Goal: Information Seeking & Learning: Understand process/instructions

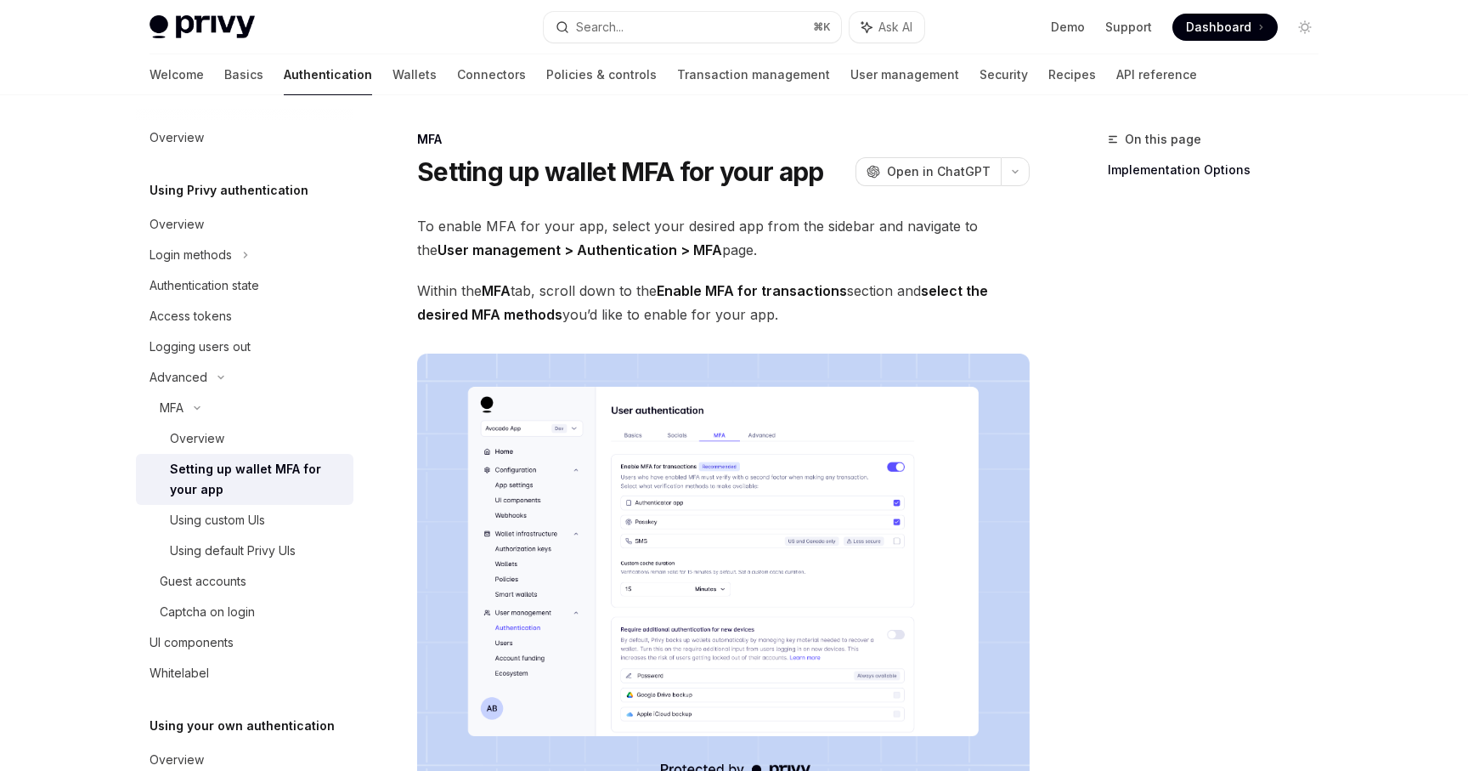
scroll to position [53, 0]
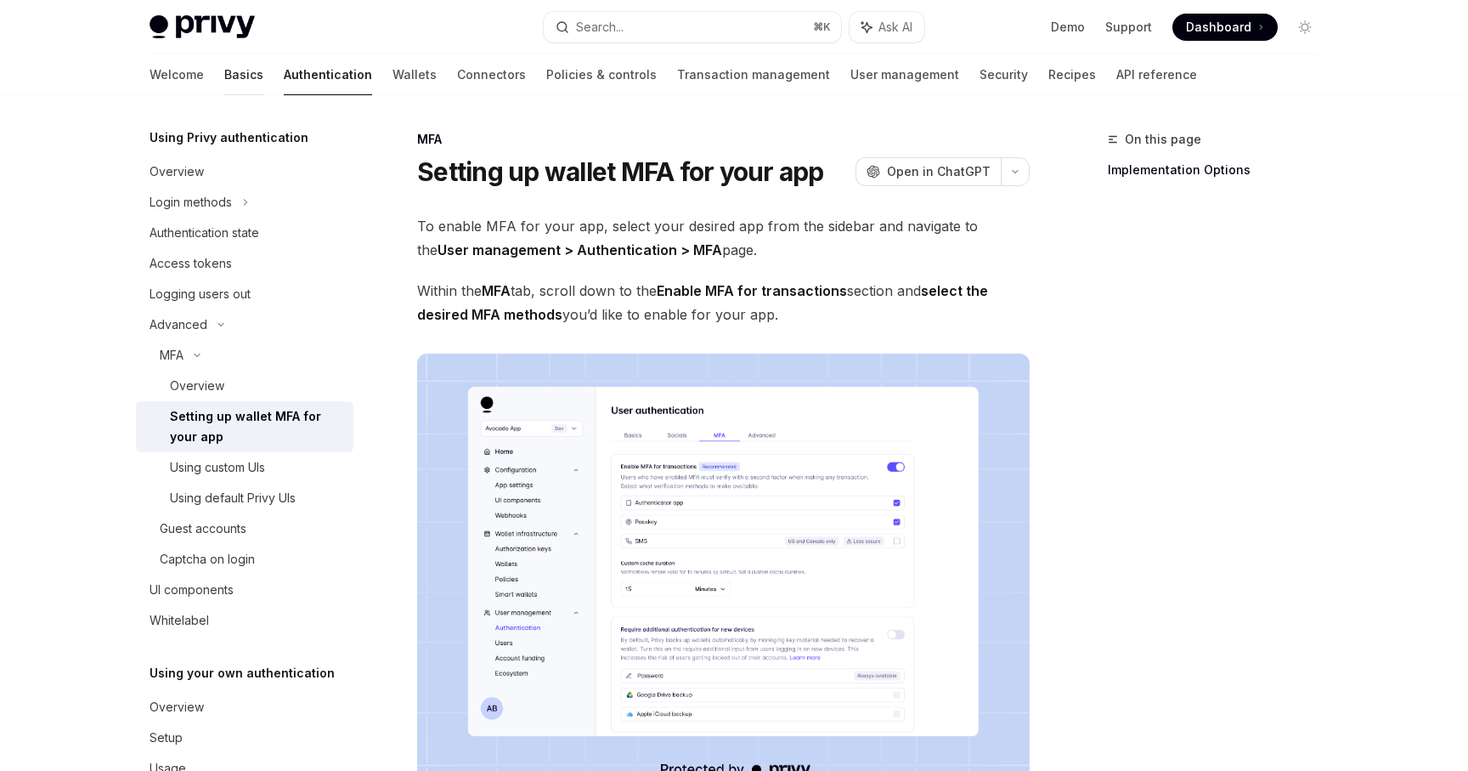
click at [224, 75] on link "Basics" at bounding box center [243, 74] width 39 height 41
type textarea "*"
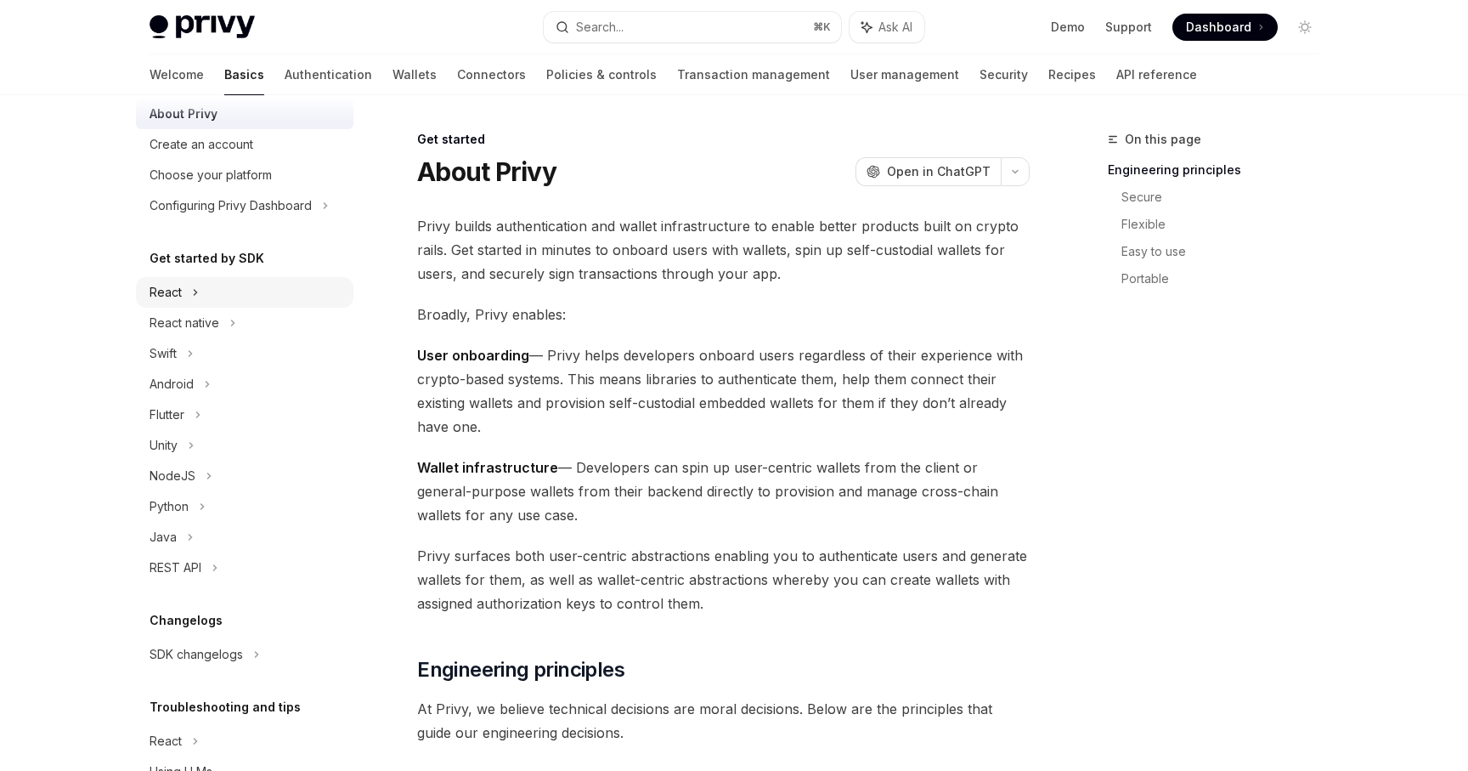
click at [193, 291] on icon at bounding box center [195, 292] width 7 height 20
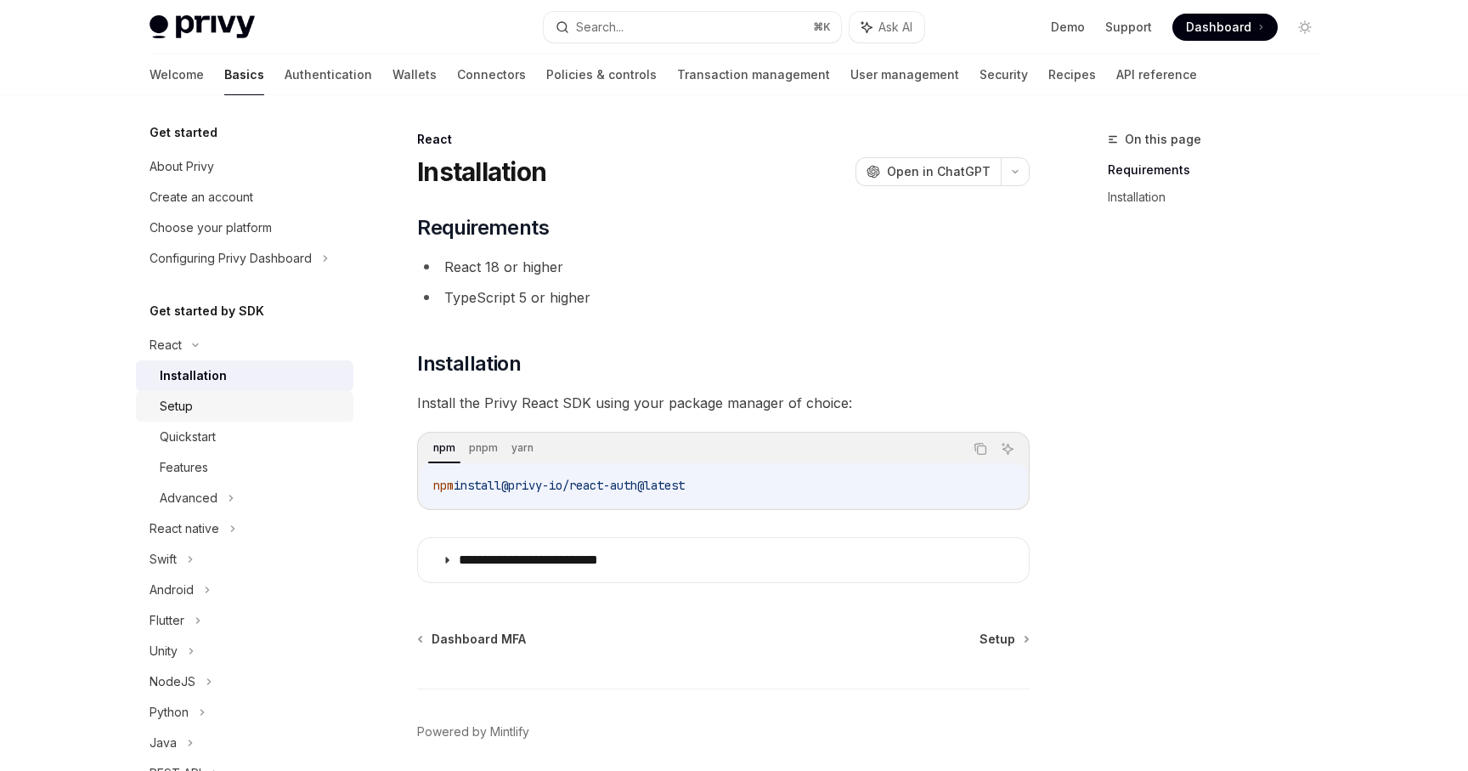
click at [216, 413] on div "Setup" at bounding box center [252, 406] width 184 height 20
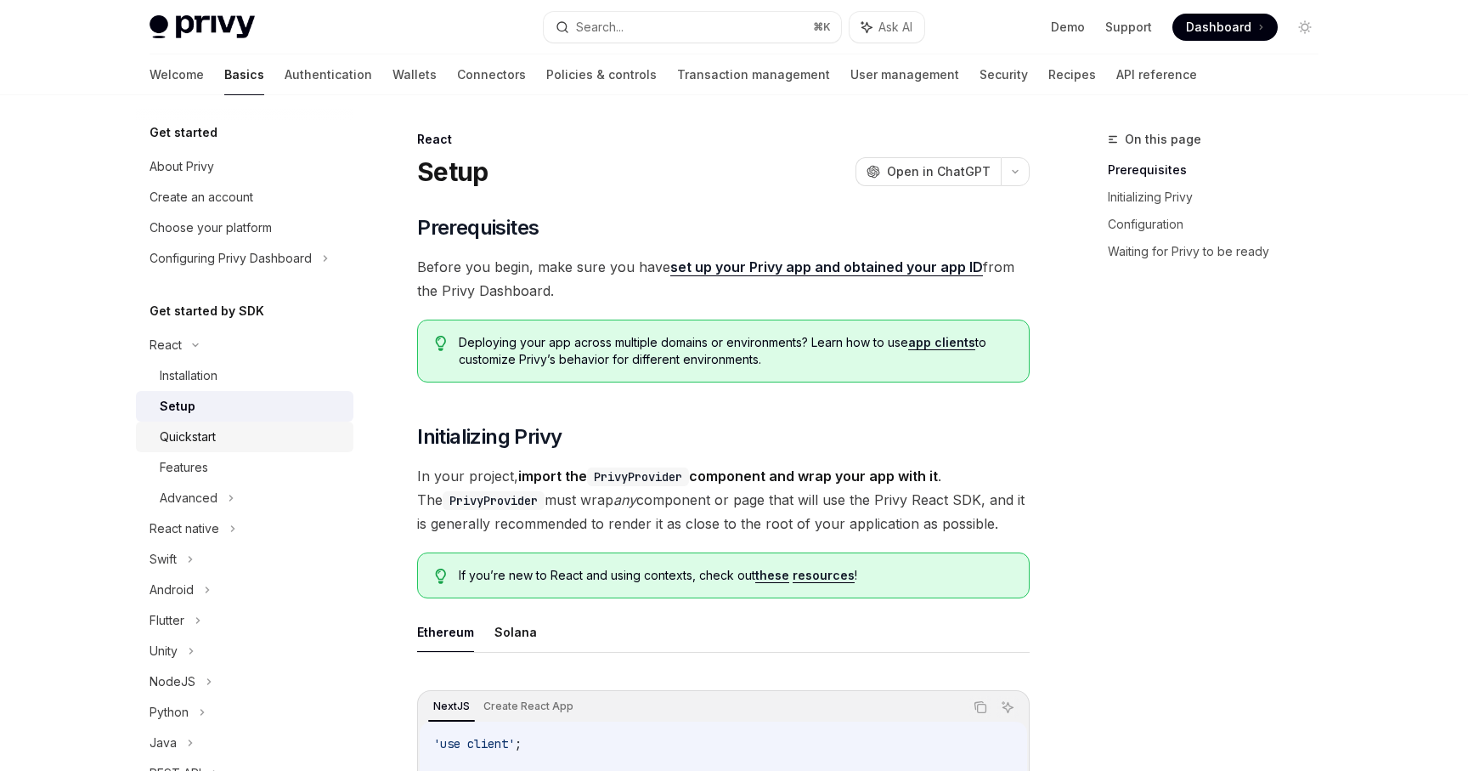
click at [221, 438] on div "Quickstart" at bounding box center [252, 436] width 184 height 20
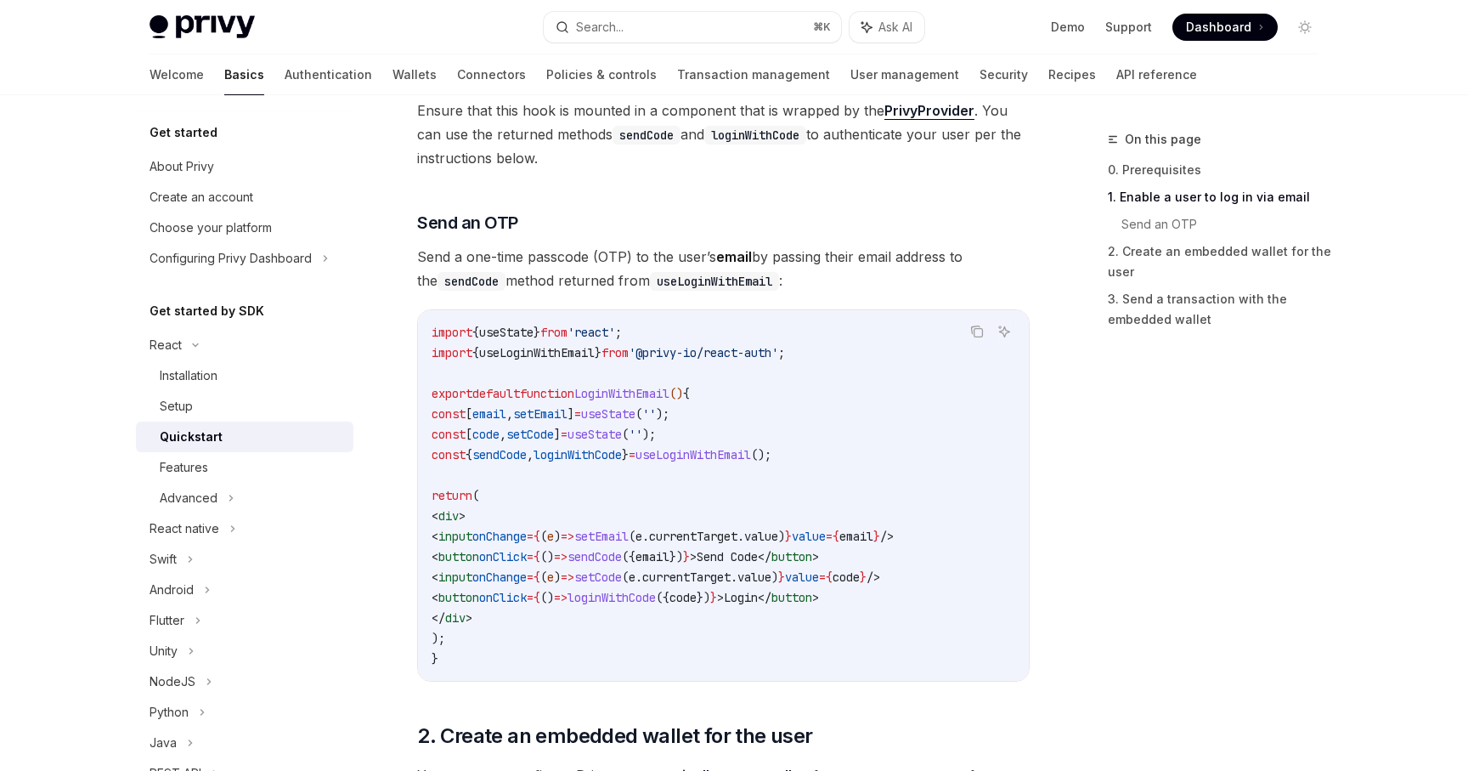
scroll to position [684, 0]
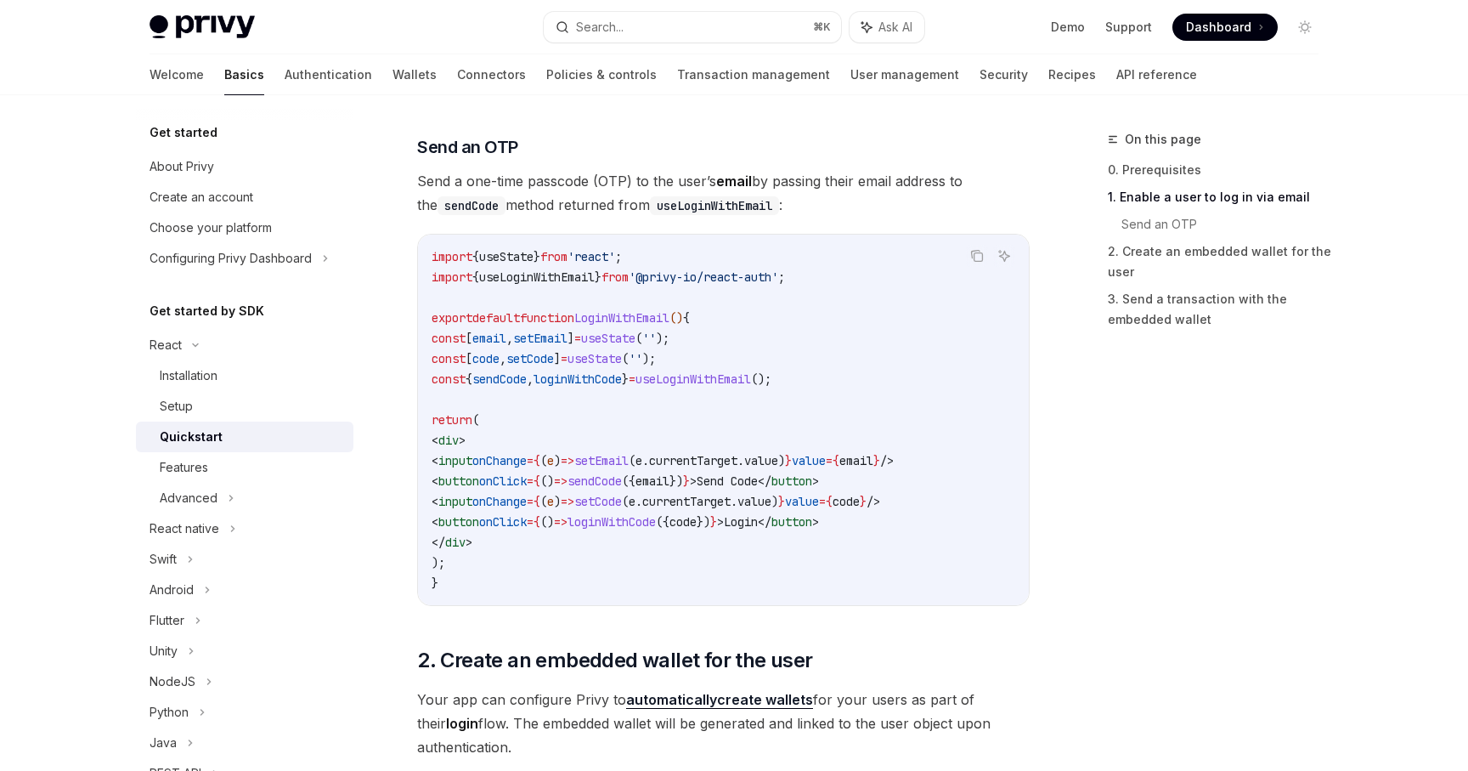
click at [608, 579] on code "import { useState } from 'react' ; import { useLoginWithEmail } from '@privy-io…" at bounding box center [724, 419] width 584 height 347
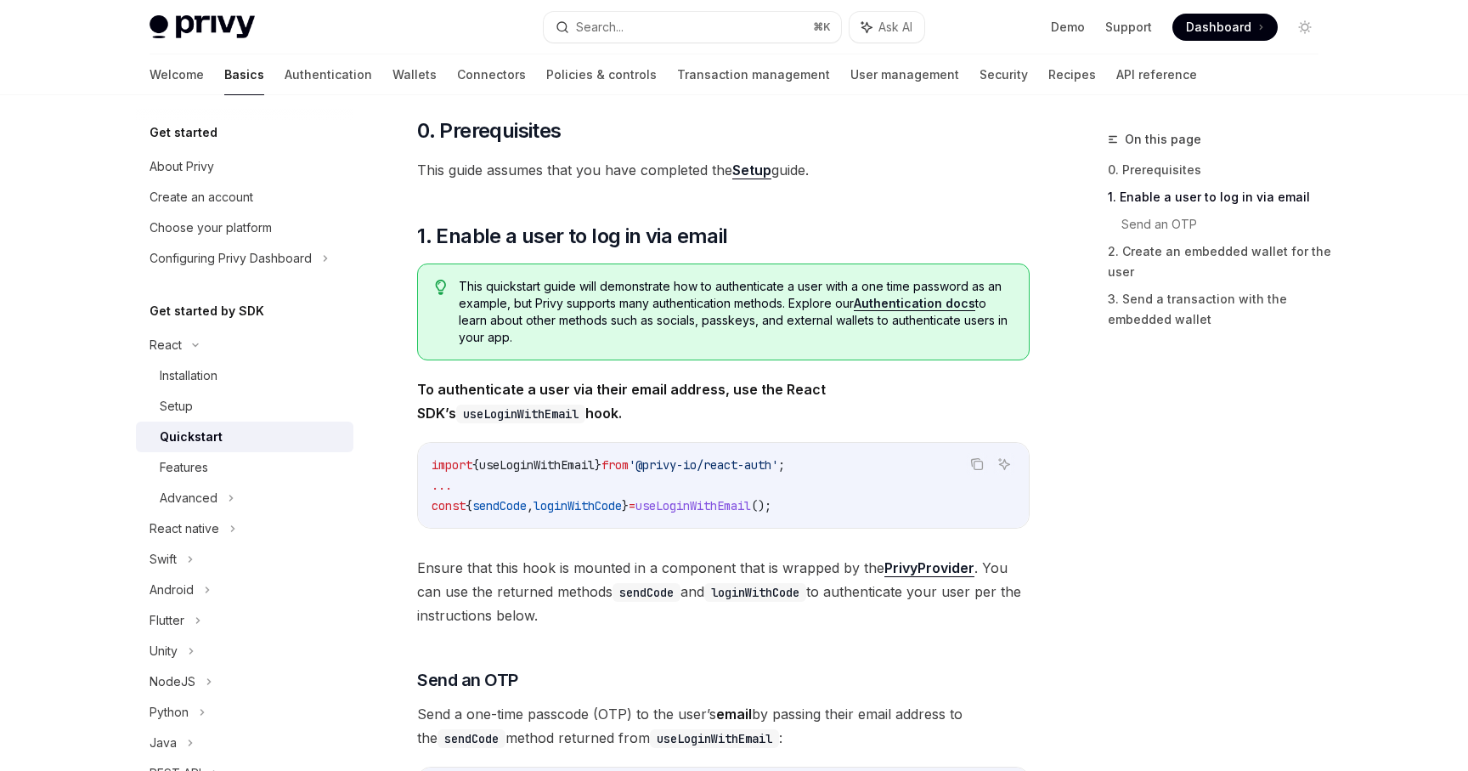
scroll to position [144, 0]
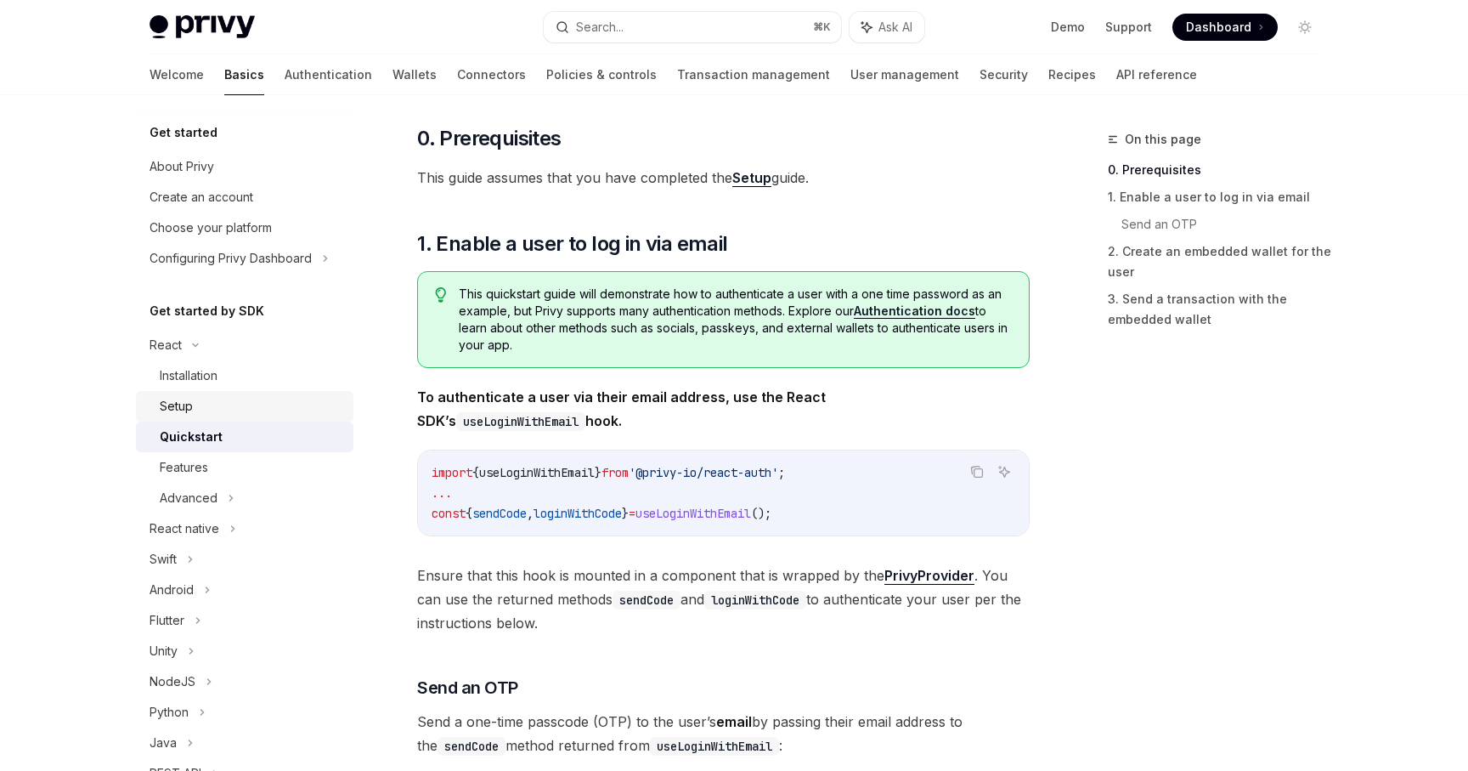
click at [241, 392] on link "Setup" at bounding box center [244, 406] width 217 height 31
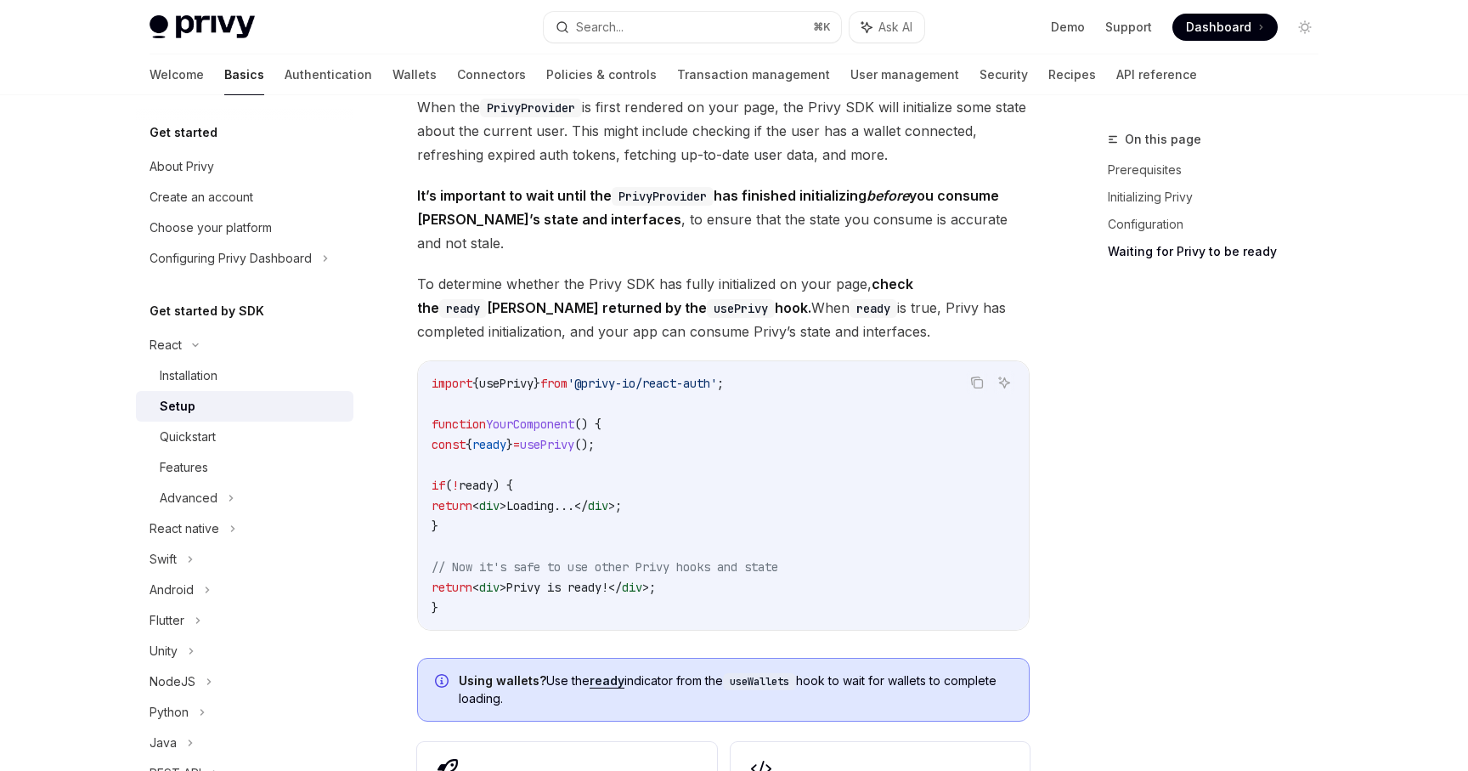
scroll to position [1670, 0]
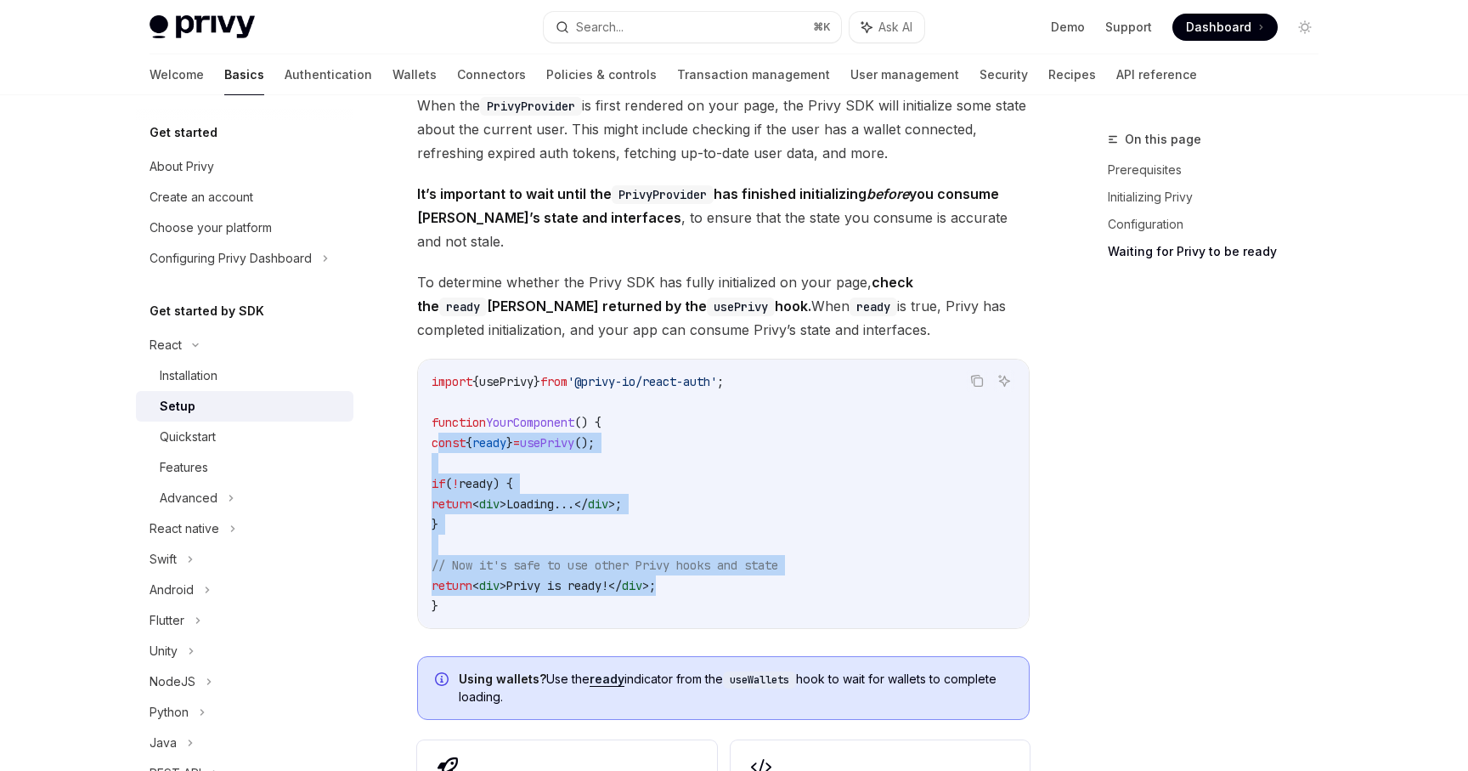
drag, startPoint x: 439, startPoint y: 420, endPoint x: 685, endPoint y: 562, distance: 284.0
click at [686, 562] on code "import { usePrivy } from '@privy-io/react-auth' ; function YourComponent () { c…" at bounding box center [724, 493] width 584 height 245
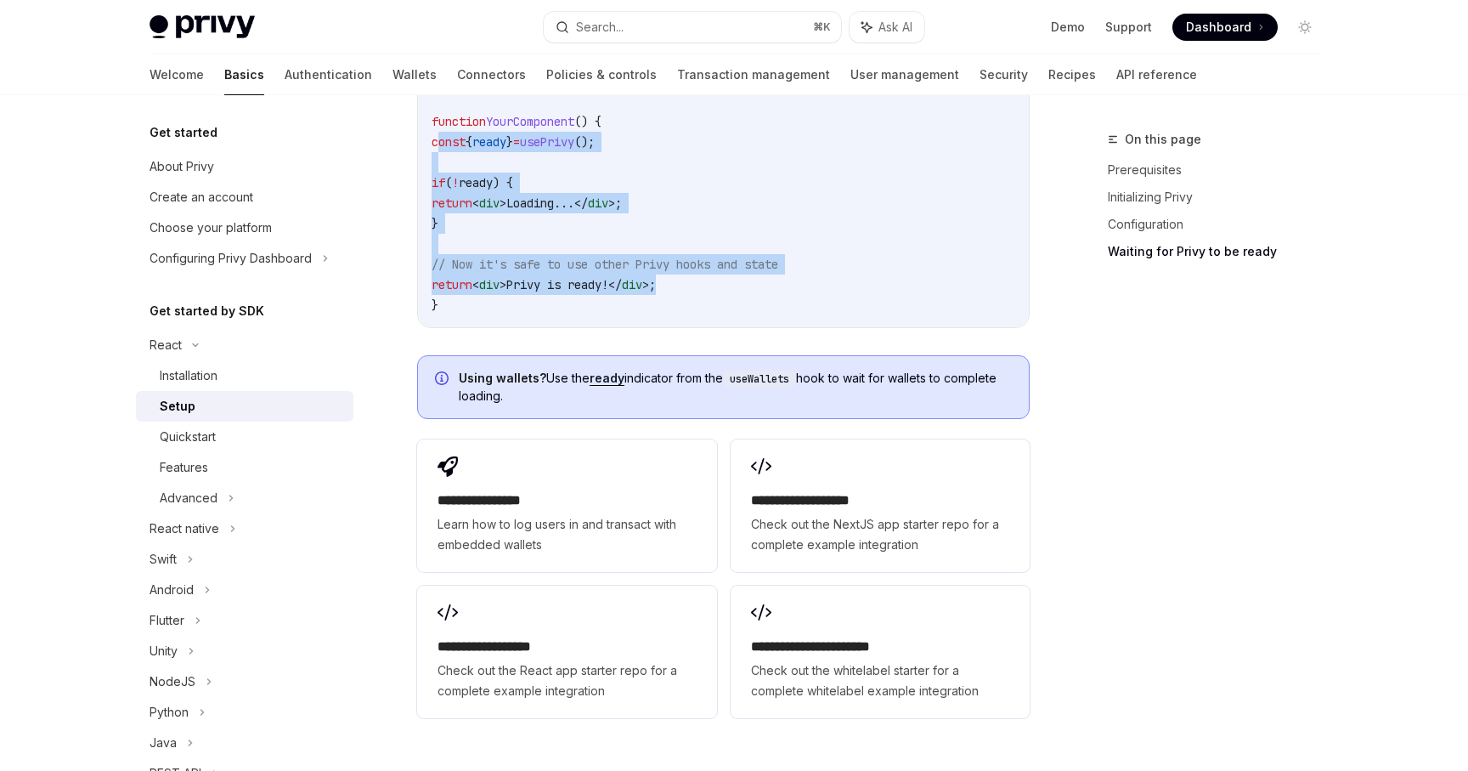
scroll to position [1970, 0]
click at [216, 428] on div "Quickstart" at bounding box center [188, 436] width 56 height 20
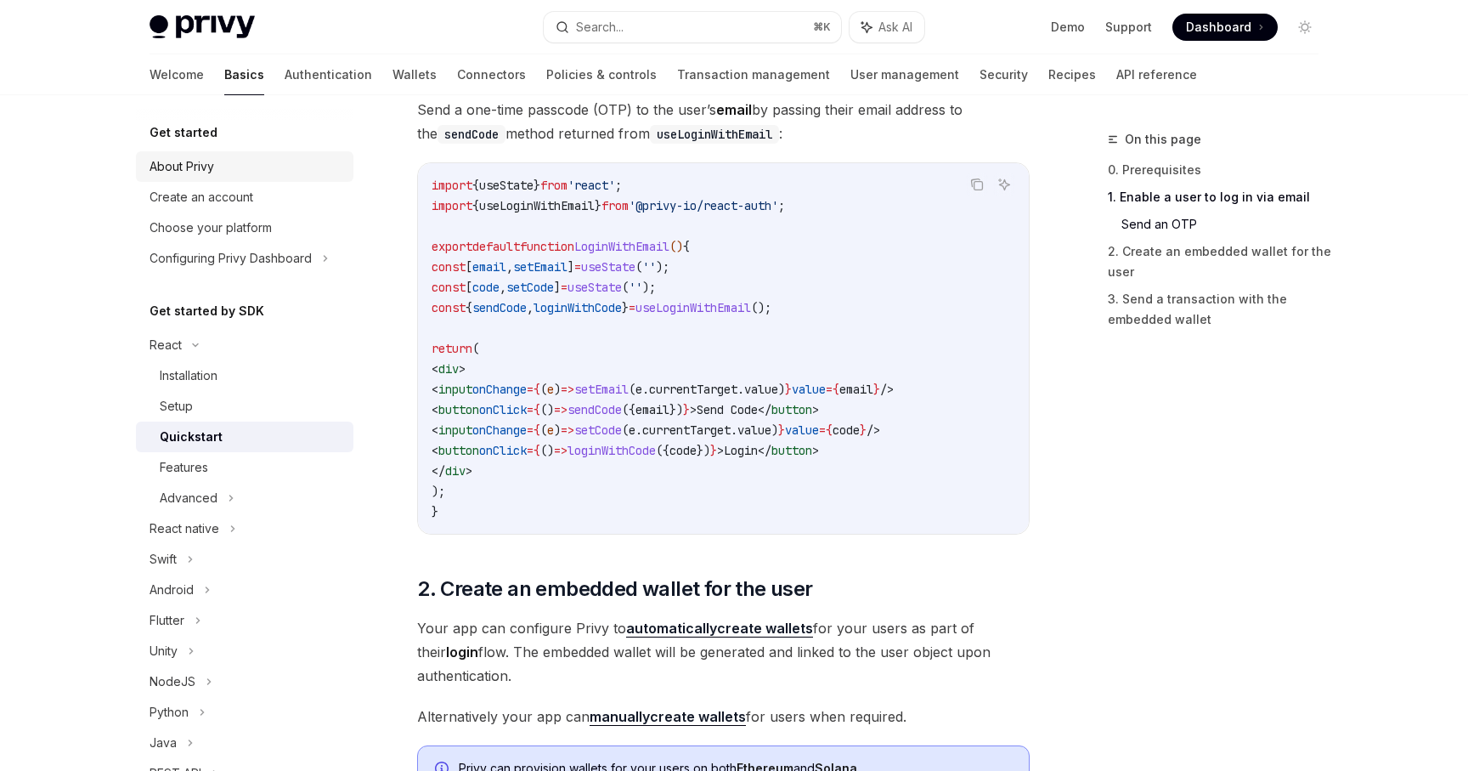
scroll to position [711, 0]
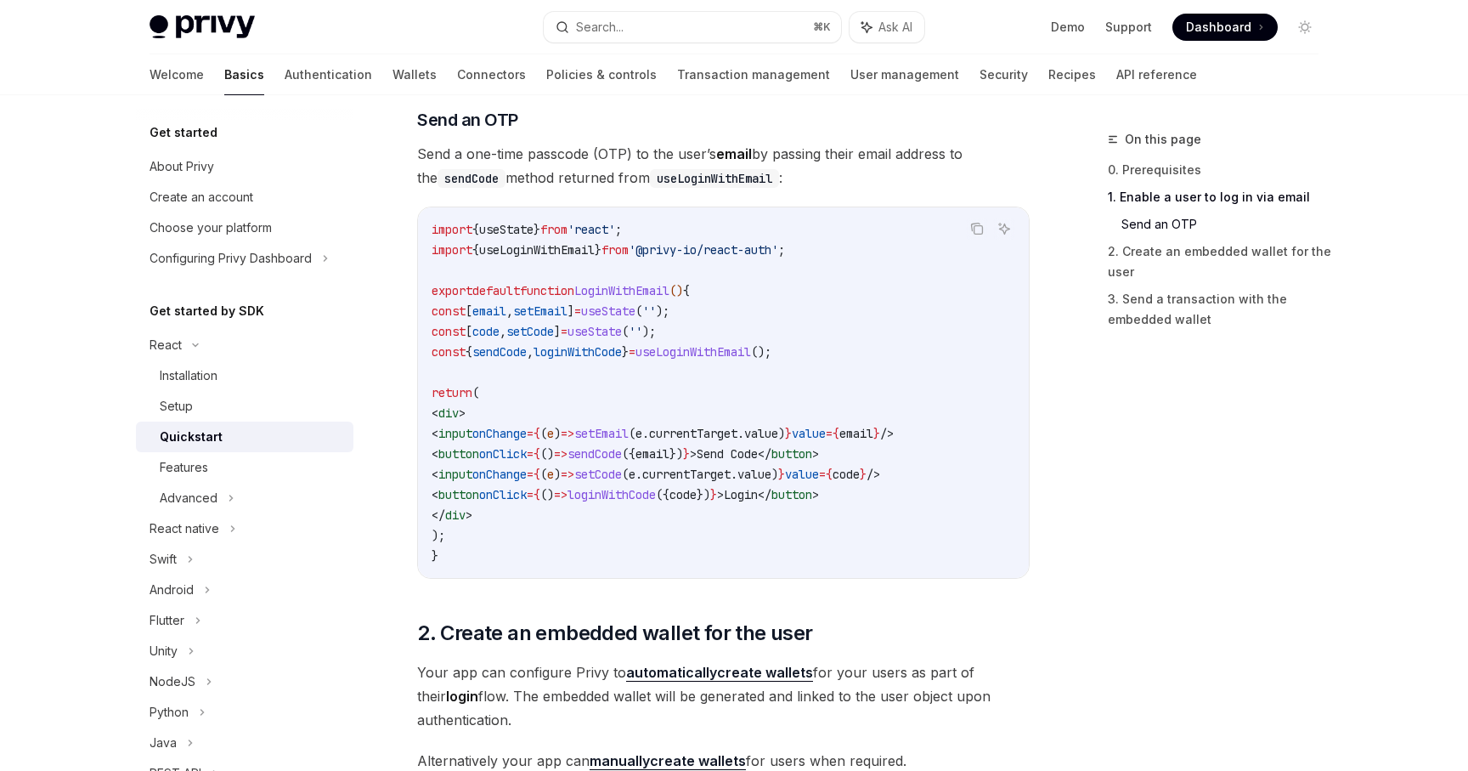
click at [209, 136] on h5 "Get started" at bounding box center [184, 132] width 68 height 20
click at [214, 165] on div "About Privy" at bounding box center [182, 166] width 65 height 20
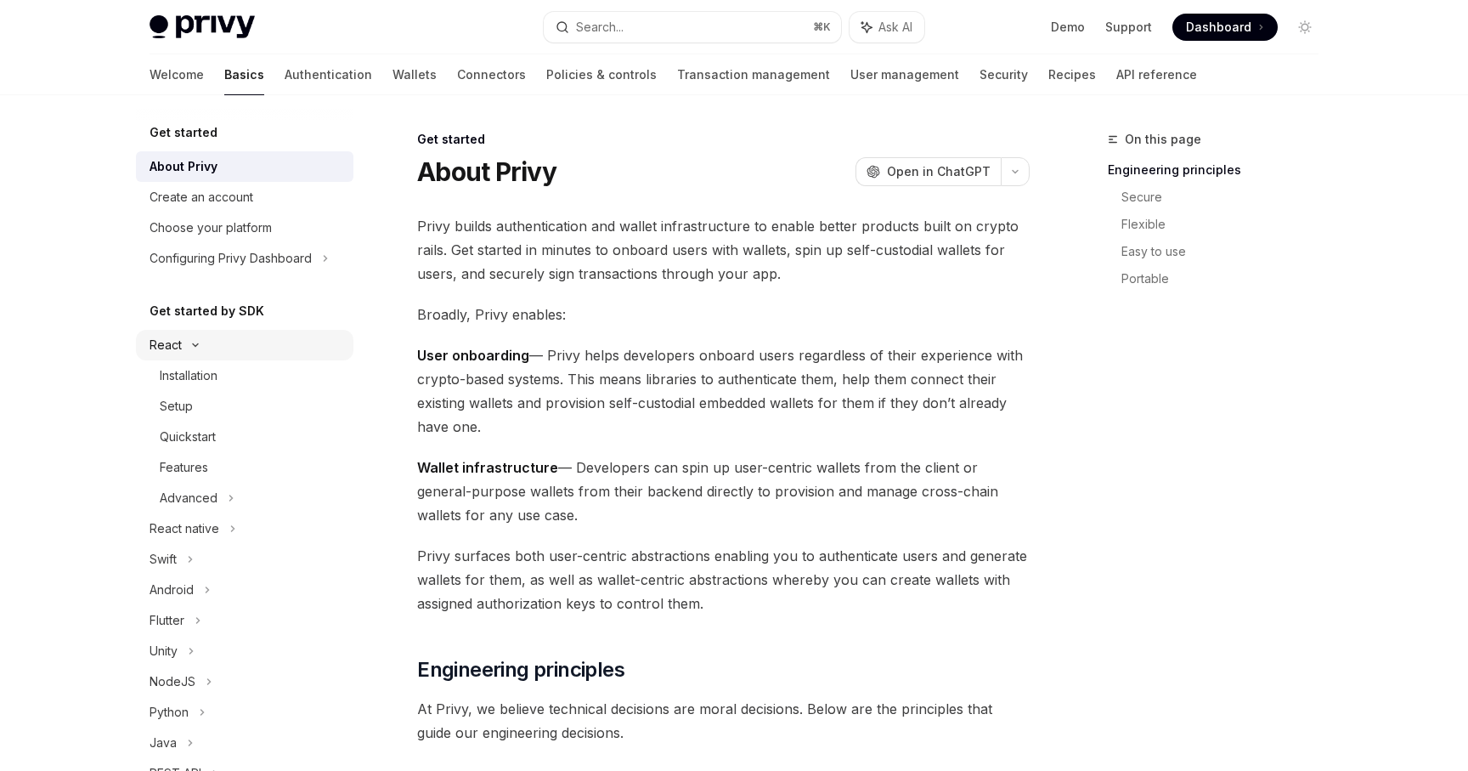
click at [209, 346] on div "React" at bounding box center [244, 345] width 217 height 31
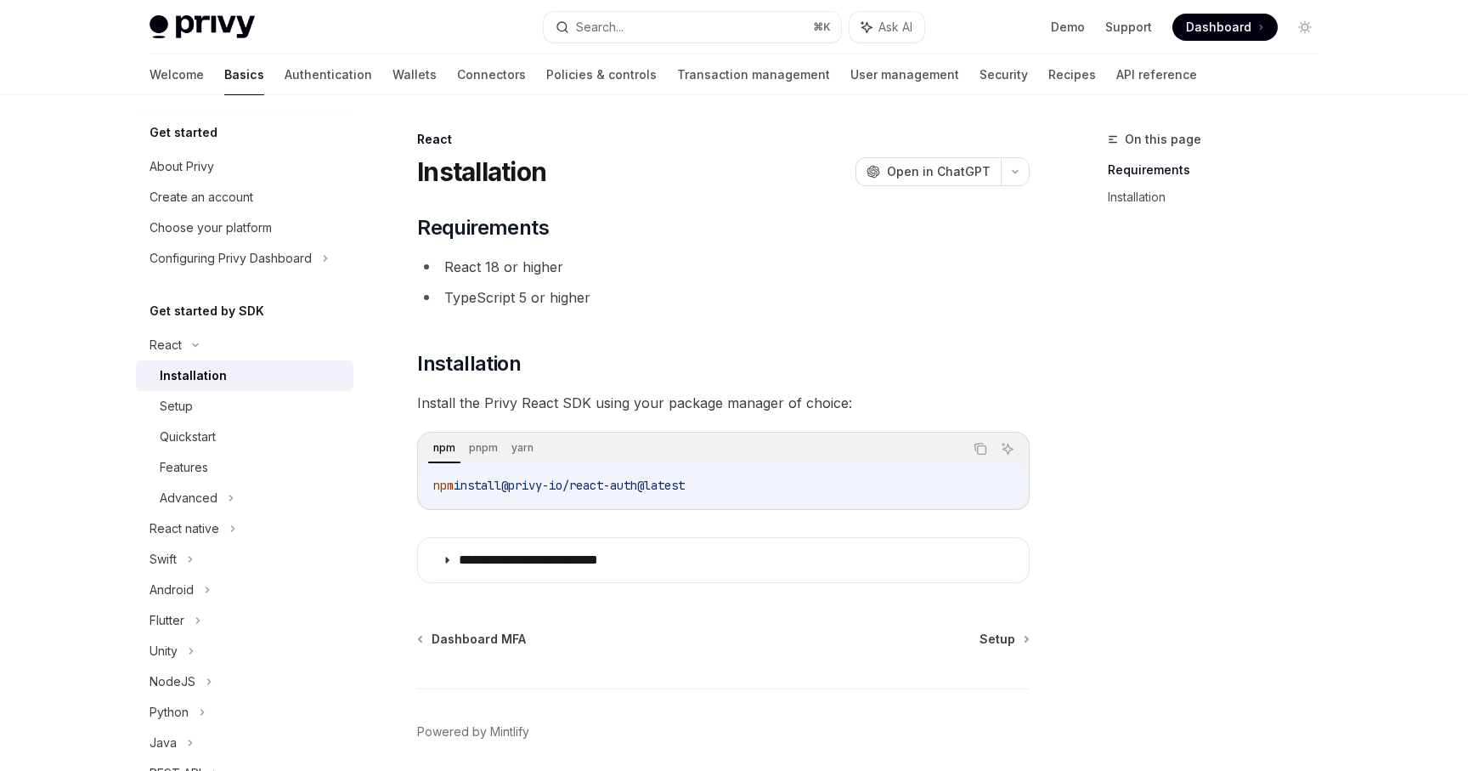
click at [204, 364] on link "Installation" at bounding box center [244, 375] width 217 height 31
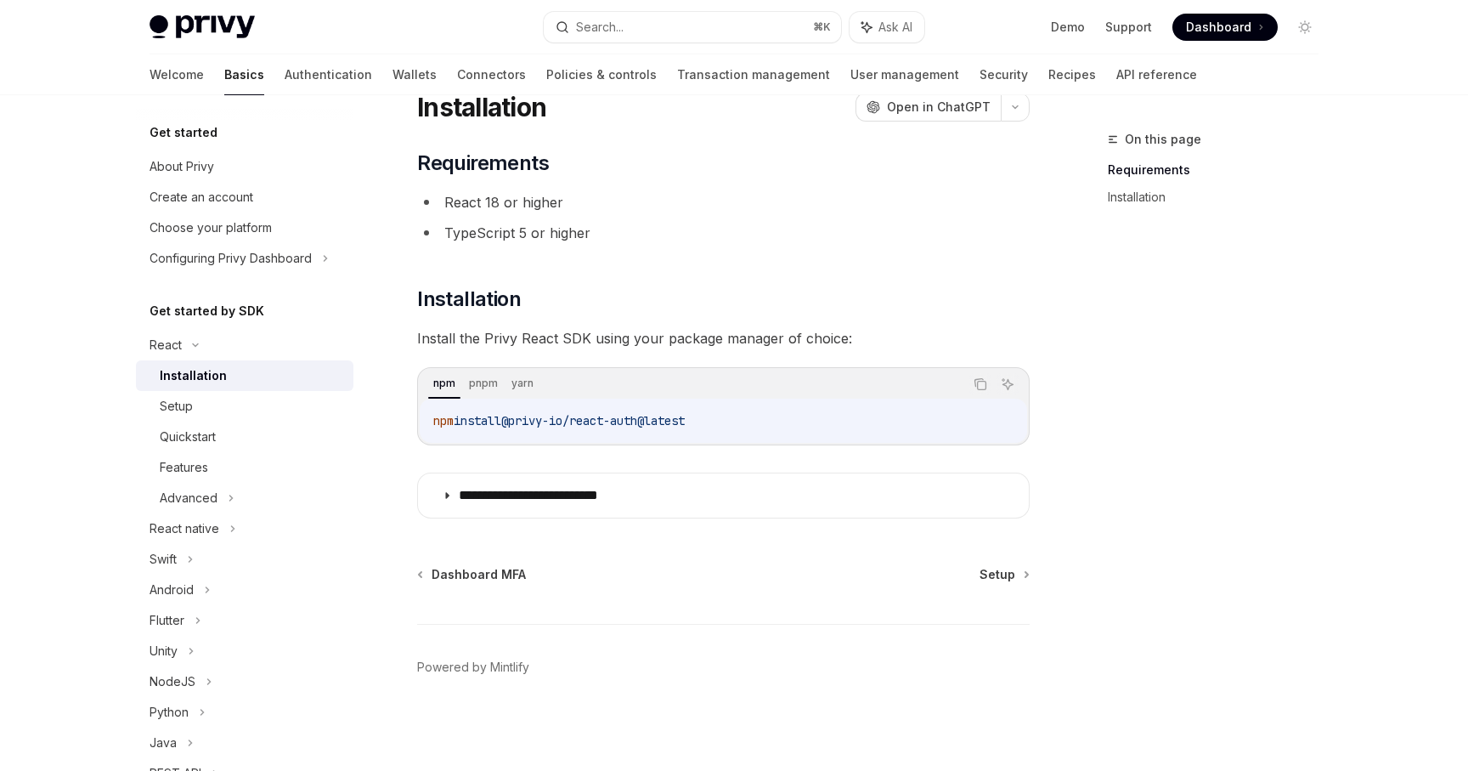
click at [1008, 565] on div "**********" at bounding box center [564, 418] width 938 height 706
click at [1003, 576] on span "Setup" at bounding box center [998, 574] width 36 height 17
type textarea "*"
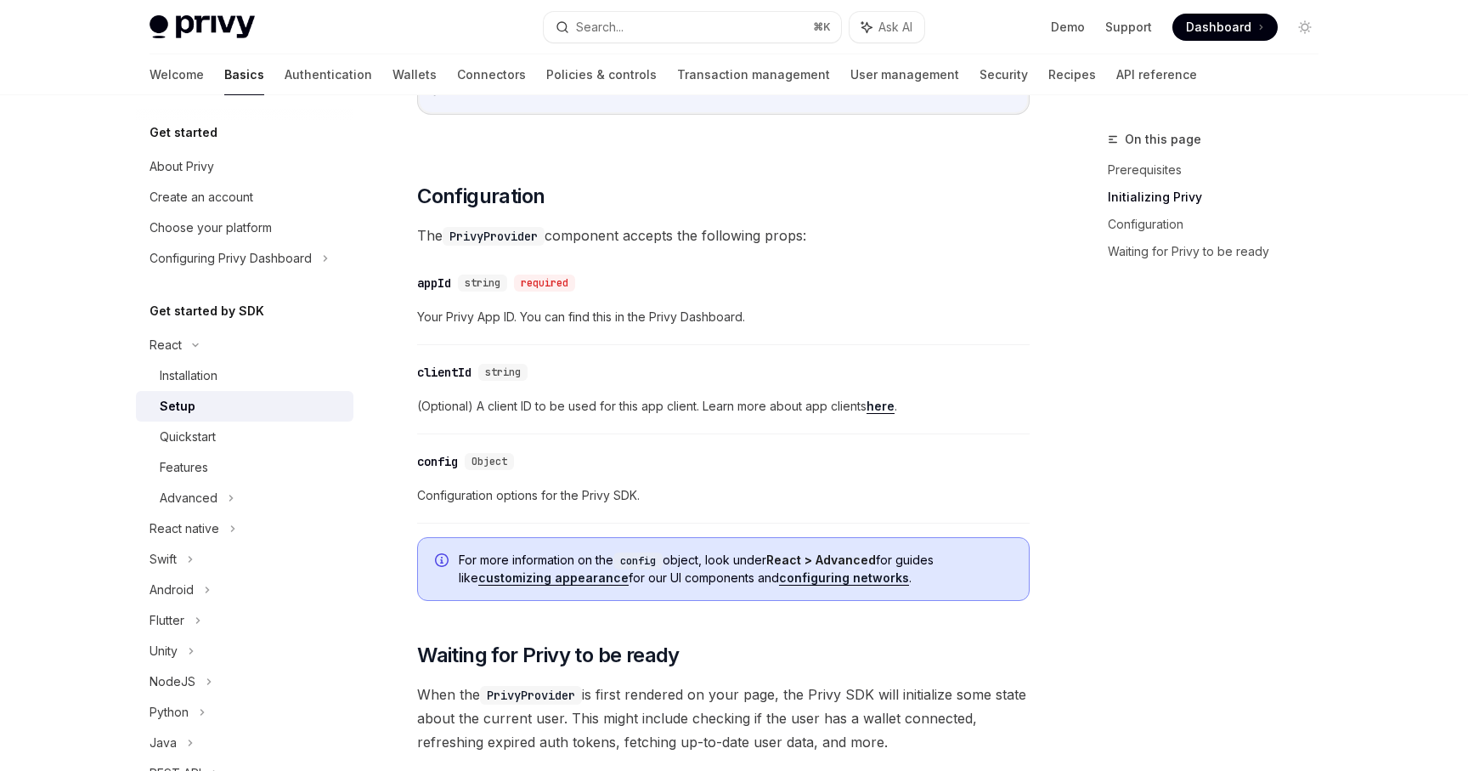
scroll to position [1112, 0]
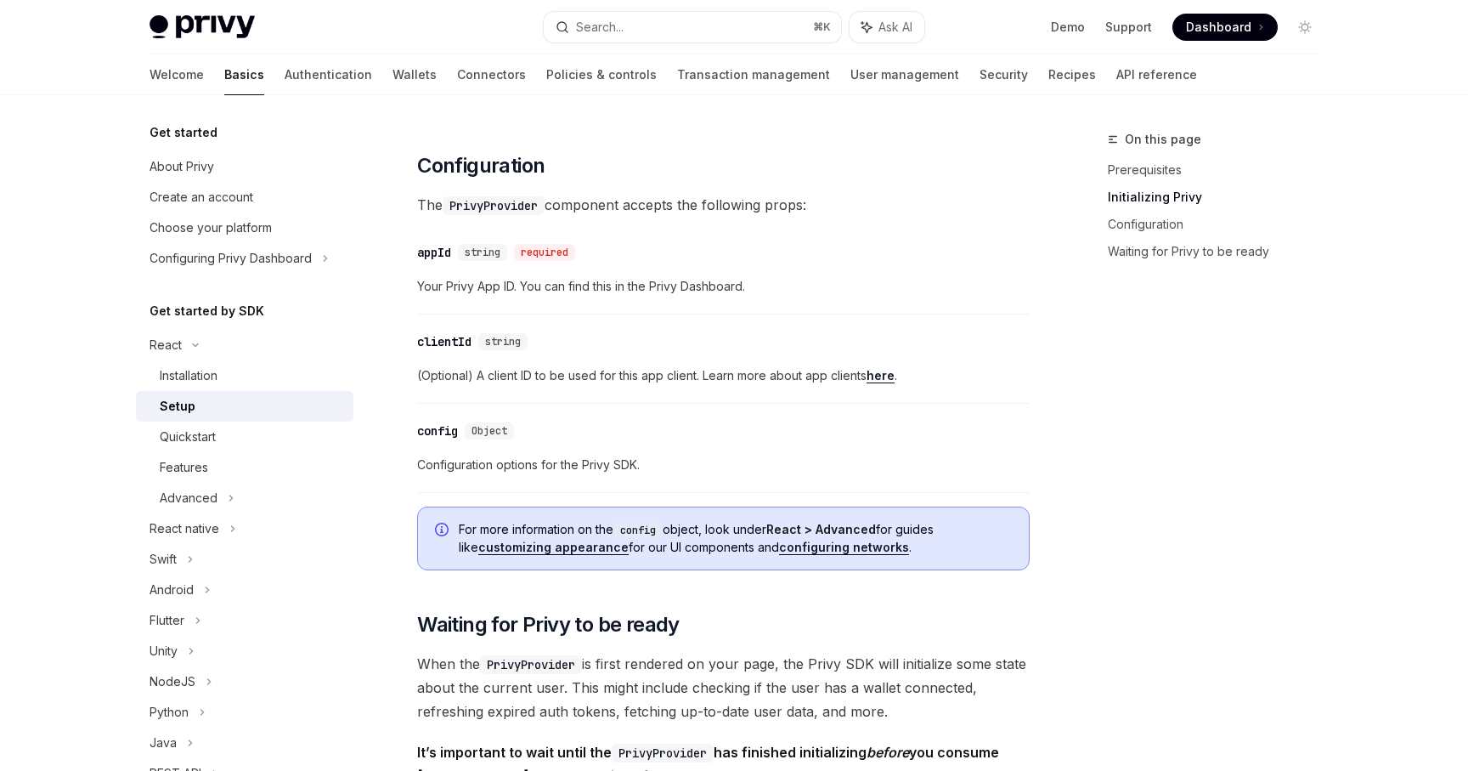
click at [547, 546] on link "customizing appearance" at bounding box center [553, 546] width 150 height 15
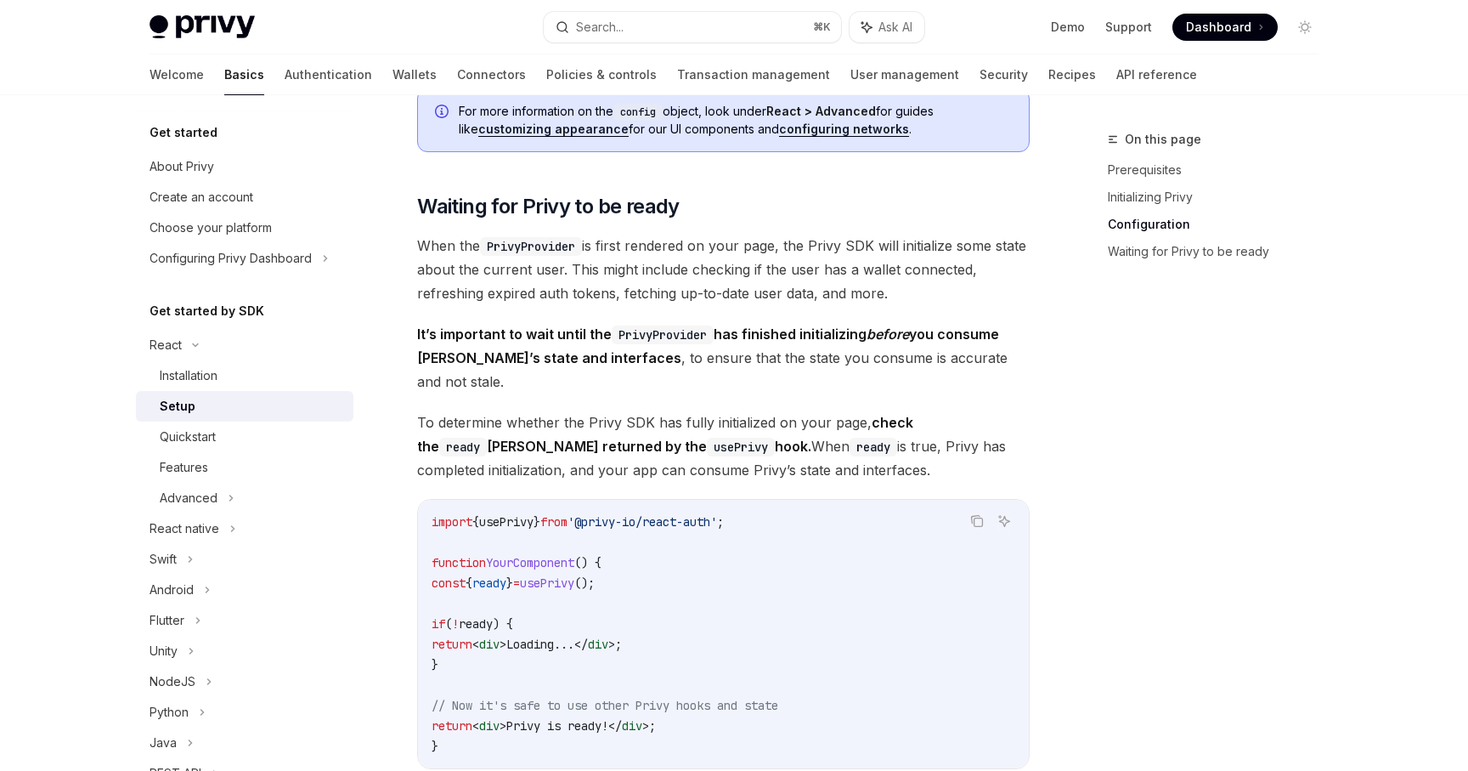
scroll to position [1528, 0]
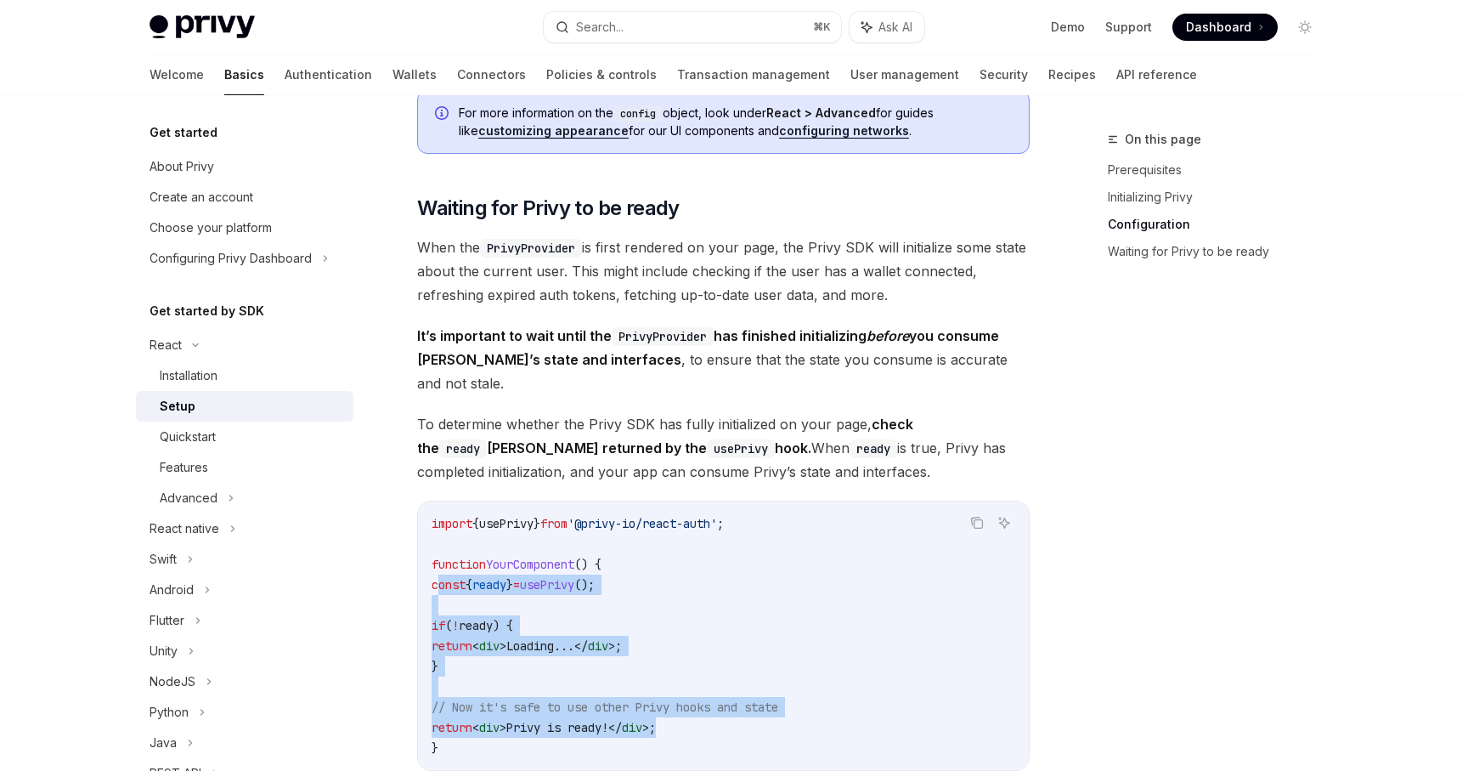
drag, startPoint x: 439, startPoint y: 561, endPoint x: 730, endPoint y: 703, distance: 323.7
click at [730, 703] on code "import { usePrivy } from '@privy-io/react-auth' ; function YourComponent () { c…" at bounding box center [724, 635] width 584 height 245
copy code "const { ready } = usePrivy (); if ( ! ready ) { return < div > Loading... </ di…"
click at [696, 562] on code "import { usePrivy } from '@privy-io/react-auth' ; function YourComponent () { c…" at bounding box center [724, 635] width 584 height 245
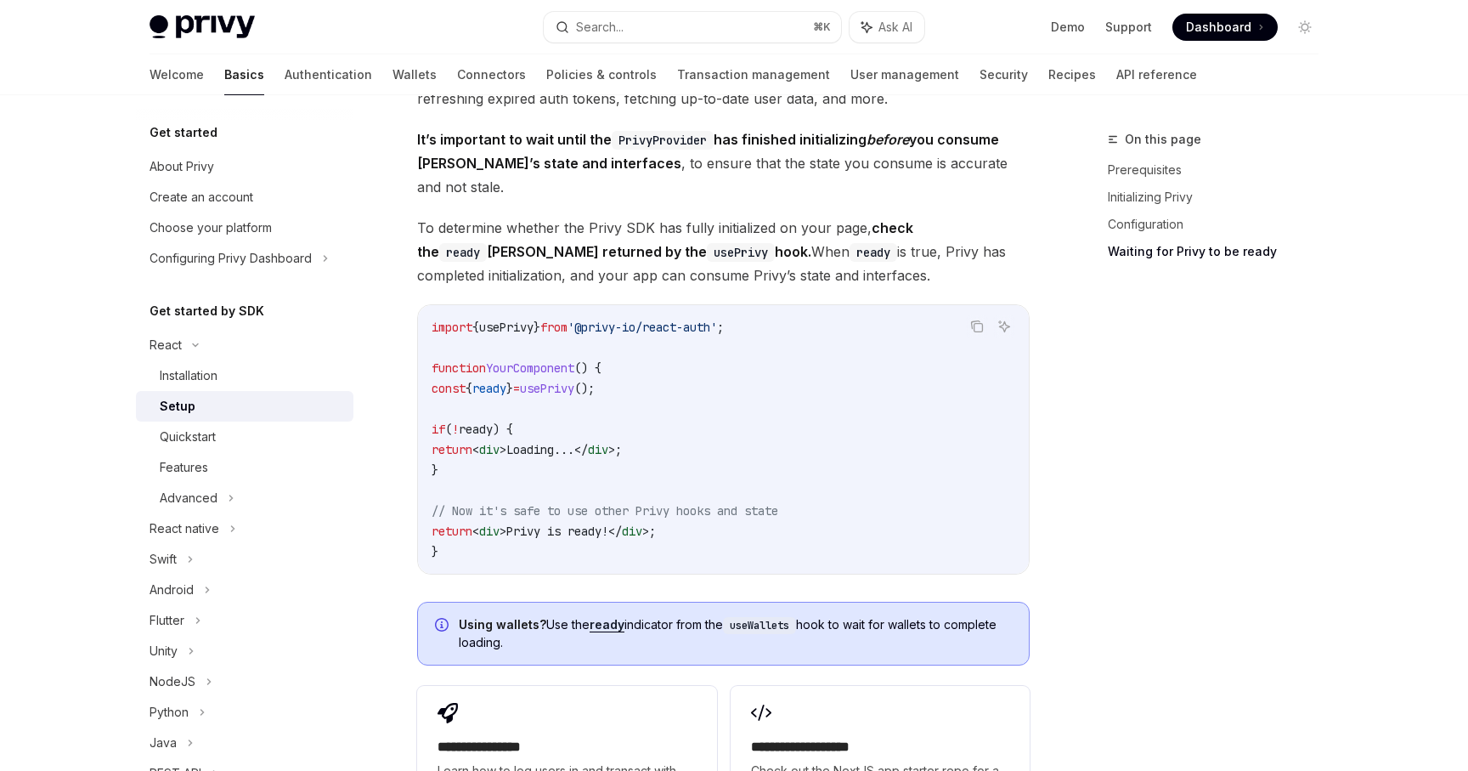
scroll to position [1737, 0]
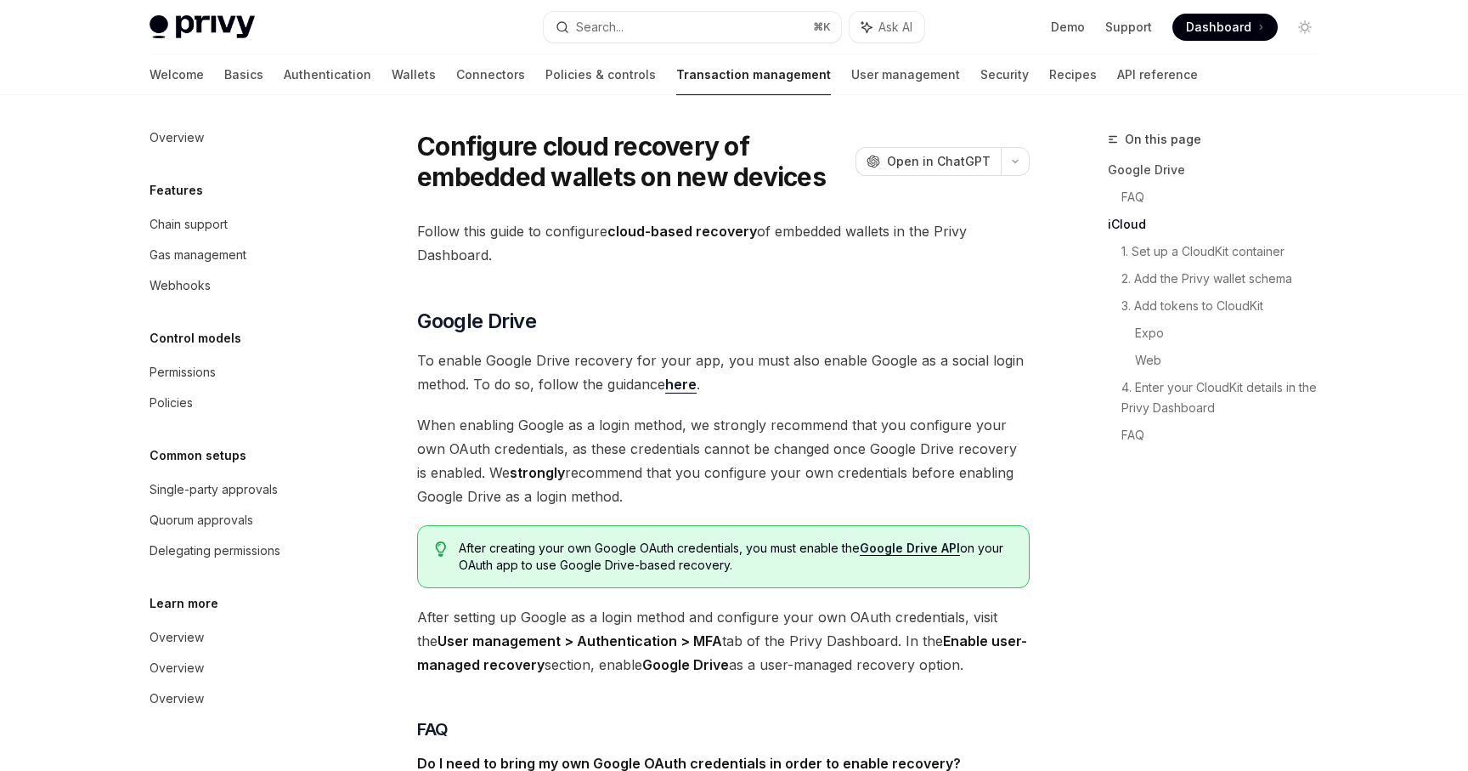
scroll to position [1234, 0]
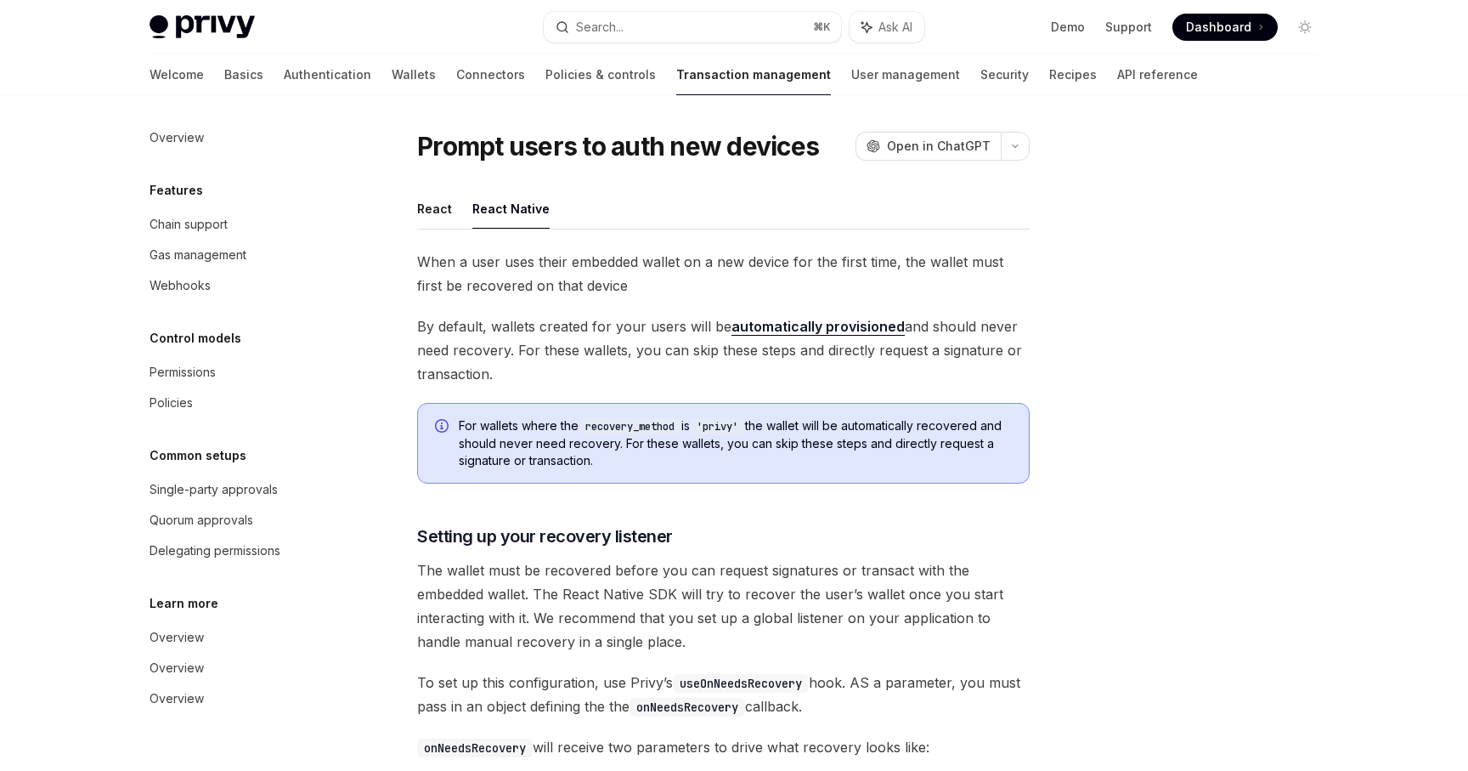
scroll to position [76, 0]
